Goal: Check status

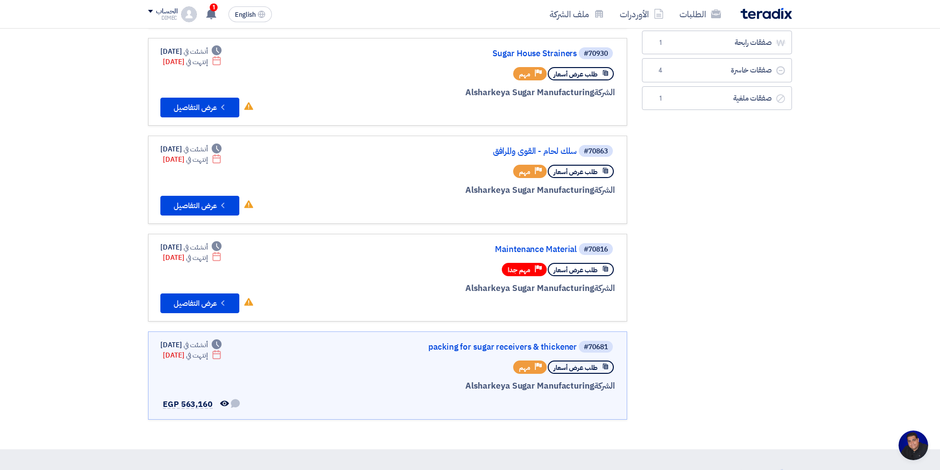
scroll to position [197, 0]
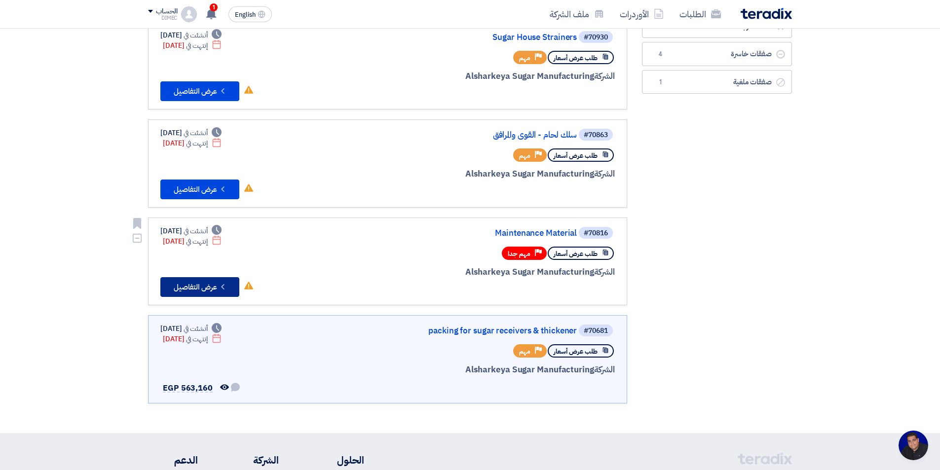
click at [221, 282] on button "Check details عرض التفاصيل" at bounding box center [199, 287] width 79 height 20
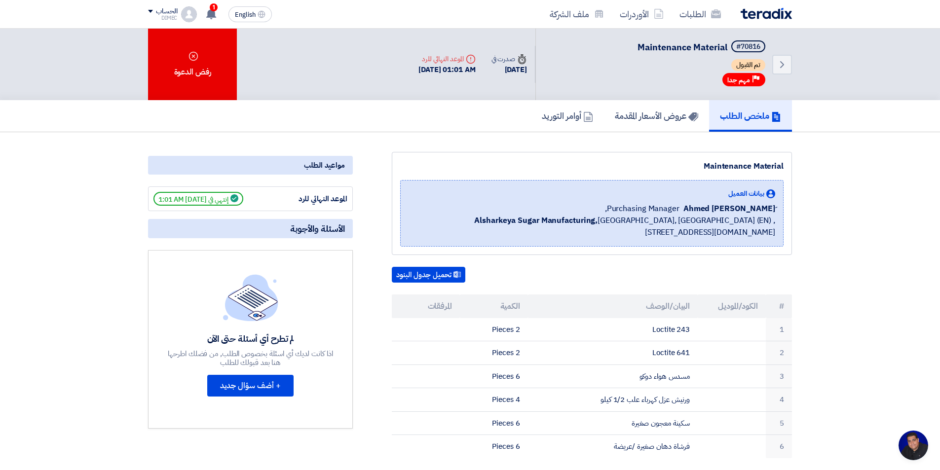
scroll to position [99, 0]
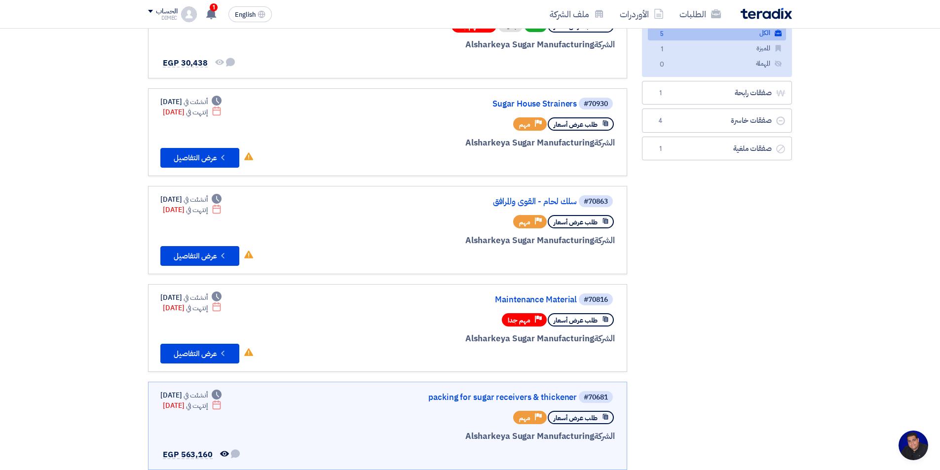
scroll to position [148, 0]
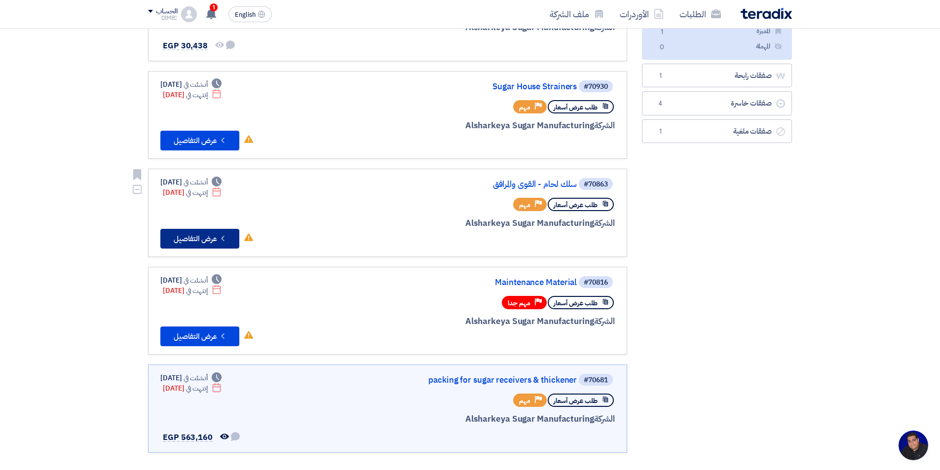
click at [214, 241] on button "Check details عرض التفاصيل" at bounding box center [199, 239] width 79 height 20
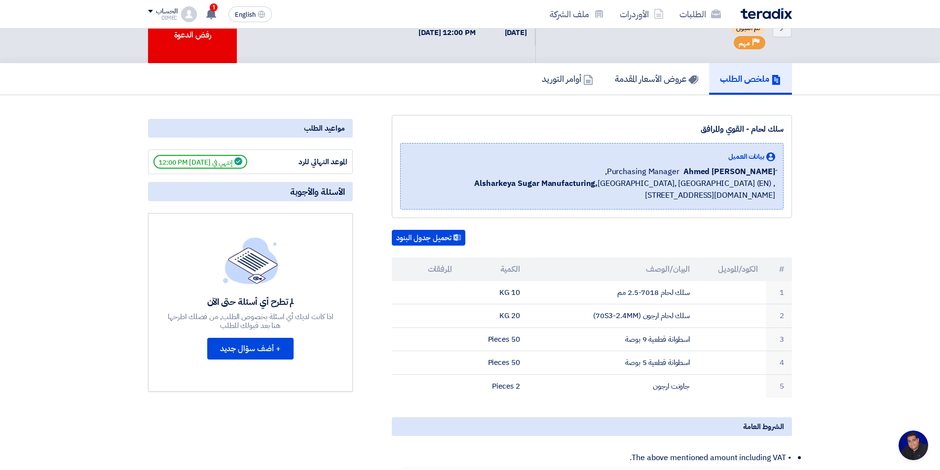
scroll to position [99, 0]
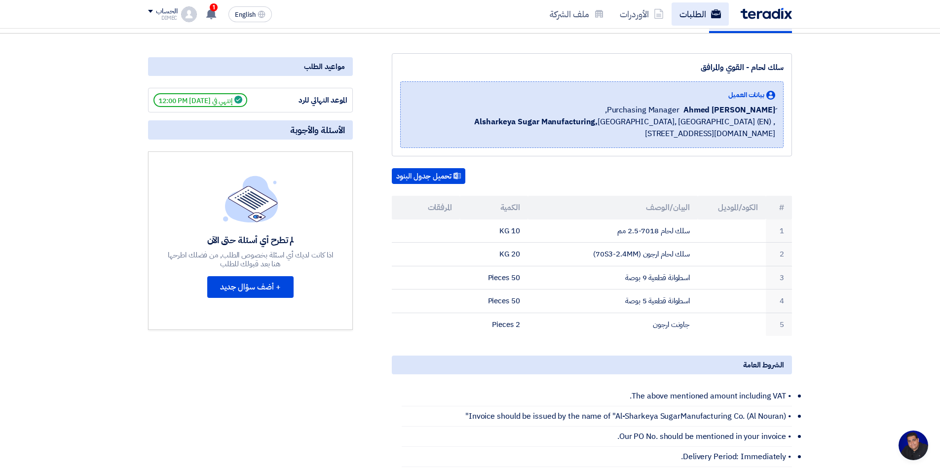
click at [691, 16] on link "الطلبات" at bounding box center [700, 13] width 57 height 23
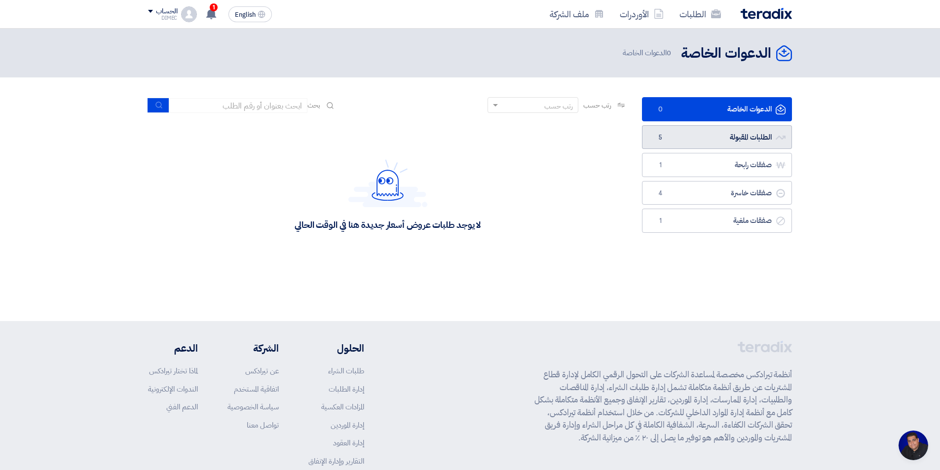
click at [726, 126] on link "الطلبات المقبولة الطلبات المقبولة 5" at bounding box center [717, 137] width 150 height 24
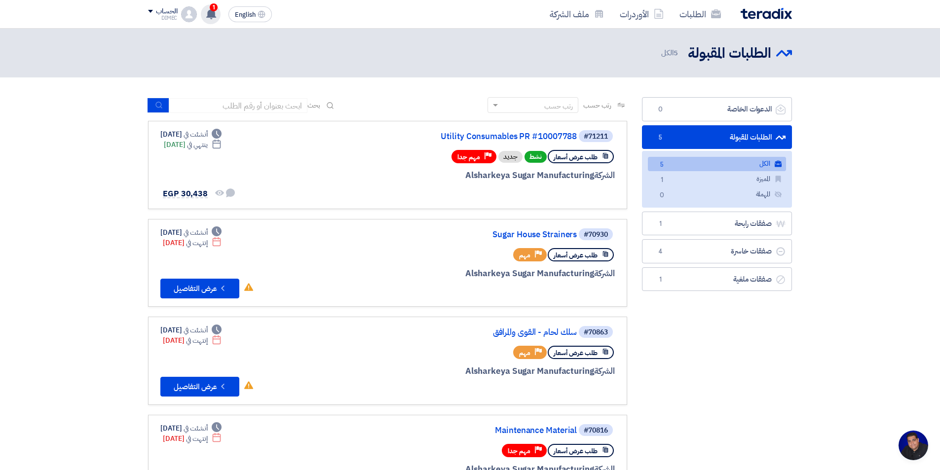
click at [211, 19] on div "1 قام بتعديل علي طلبه Utility Consumables PR #10007788 - شاهد التعديلات 3 hours…" at bounding box center [211, 14] width 20 height 20
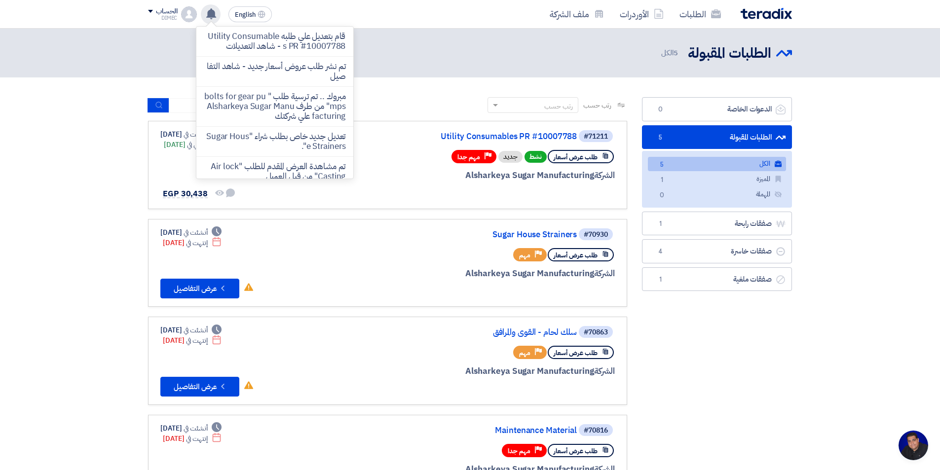
click at [211, 19] on div "قام بتعديل علي طلبه Utility Consumables PR #10007788 - شاهد التعديلات تم نشر طل…" at bounding box center [211, 14] width 20 height 20
